Goal: Task Accomplishment & Management: Manage account settings

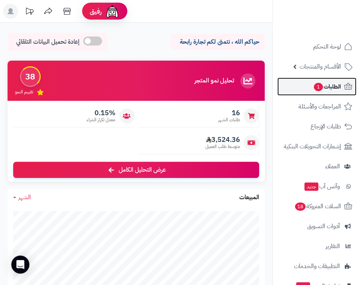
click at [337, 82] on span "الطلبات 1" at bounding box center [327, 86] width 28 height 11
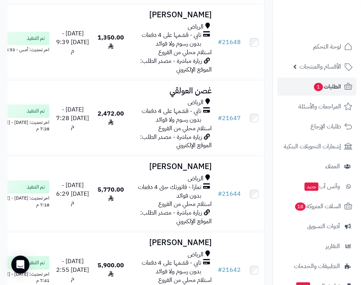
scroll to position [753, 0]
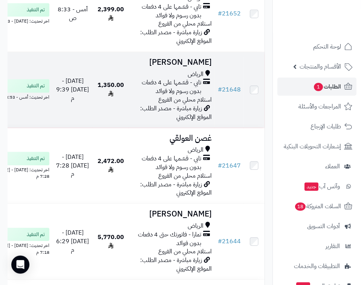
click at [129, 108] on td "1,350.00" at bounding box center [111, 90] width 36 height 76
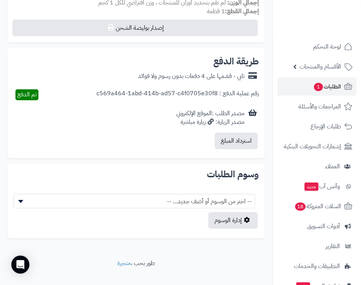
scroll to position [706, 0]
